Goal: Transaction & Acquisition: Purchase product/service

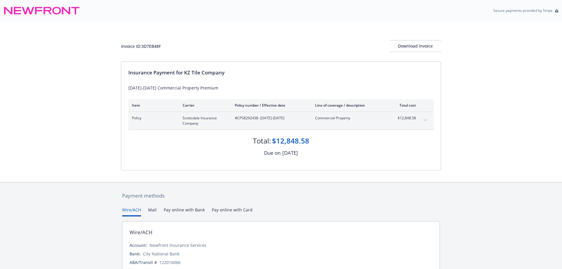
click at [425, 121] on icon "expand content" at bounding box center [426, 120] width 4 height 2
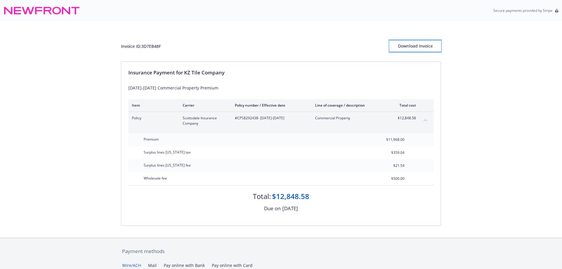
click at [415, 45] on div "Download Invoice" at bounding box center [416, 45] width 52 height 11
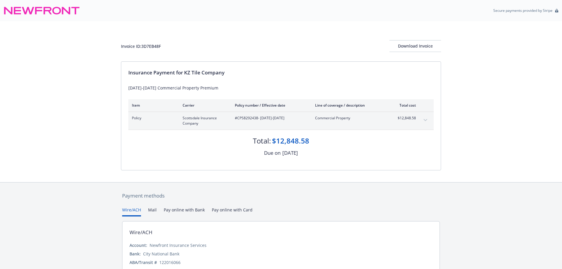
click at [233, 209] on button "Pay online with Card" at bounding box center [232, 212] width 41 height 10
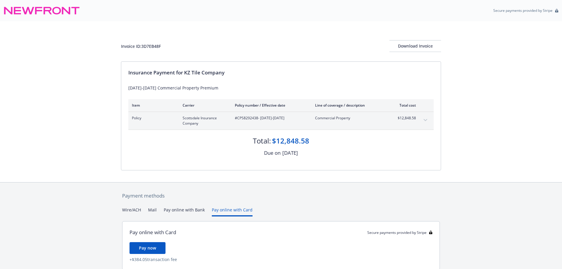
scroll to position [24, 0]
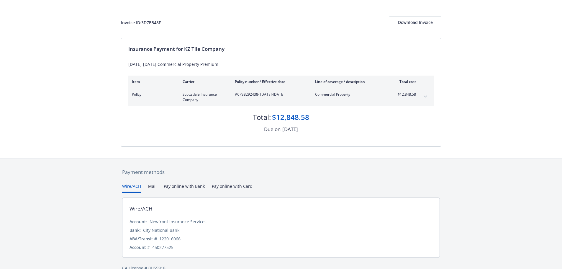
click at [131, 187] on button "Wire/ACH" at bounding box center [131, 188] width 19 height 10
